Goal: Information Seeking & Learning: Learn about a topic

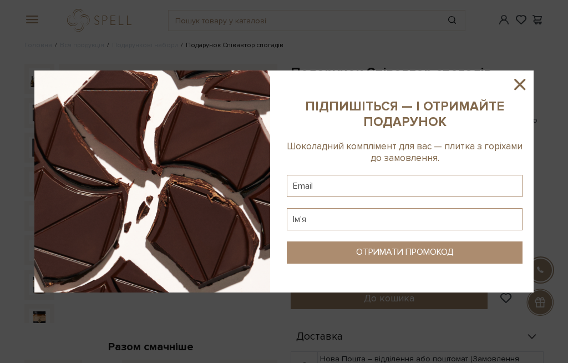
click at [522, 78] on icon at bounding box center [519, 84] width 19 height 19
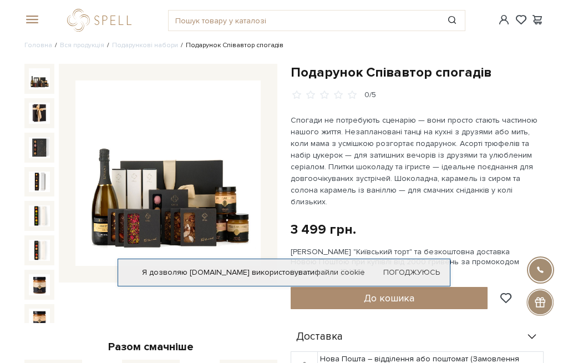
click at [175, 213] on img at bounding box center [167, 172] width 185 height 185
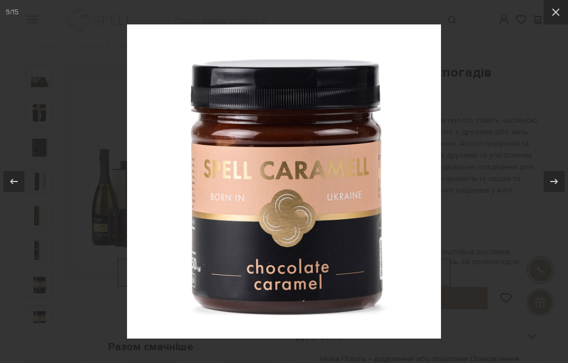
click at [561, 9] on icon at bounding box center [555, 12] width 13 height 13
